Goal: Navigation & Orientation: Find specific page/section

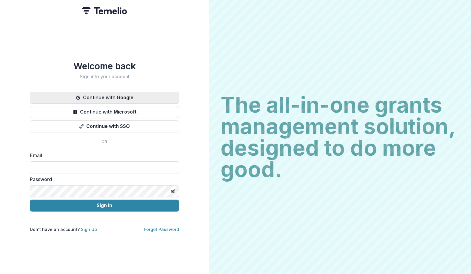
click at [130, 96] on button "Continue with Google" at bounding box center [104, 98] width 149 height 12
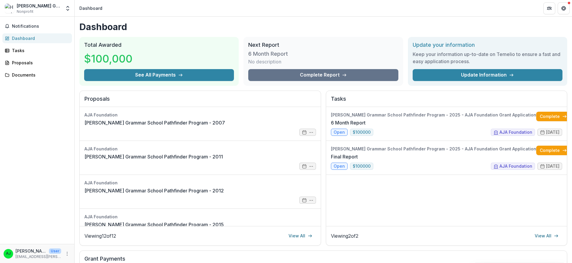
click at [57, 9] on div "[PERSON_NAME] Grammar School Pathfinder Program Nonprofit" at bounding box center [39, 9] width 44 height 12
click at [70, 10] on icon "Open entity switcher" at bounding box center [68, 8] width 6 height 6
click at [70, 7] on icon "Open entity switcher" at bounding box center [68, 8] width 6 height 6
click at [217, 7] on header "Dashboard" at bounding box center [323, 8] width 497 height 16
